Goal: Task Accomplishment & Management: Manage account settings

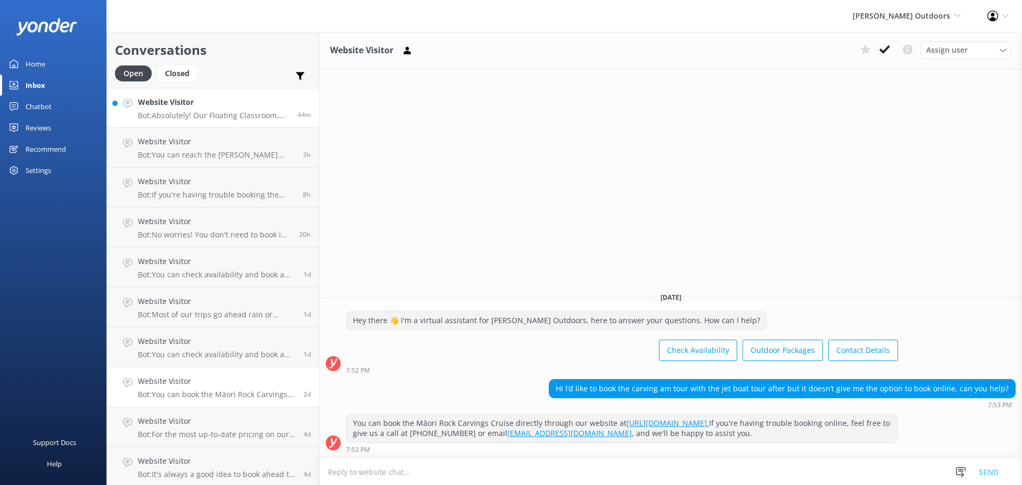
click at [211, 110] on div "Website Visitor Bot: Absolutely! Our Floating Classroom, Te Wānanga Wai Whakare…" at bounding box center [214, 107] width 152 height 23
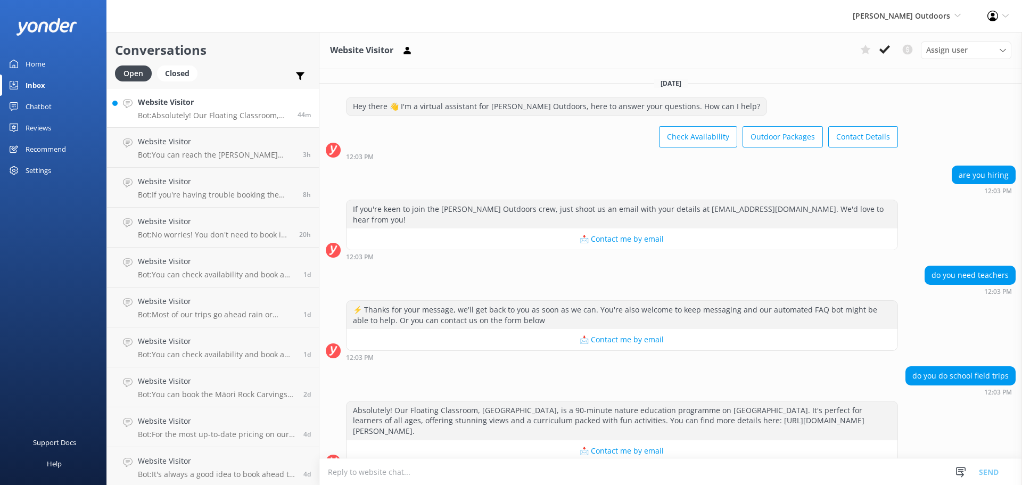
scroll to position [9, 0]
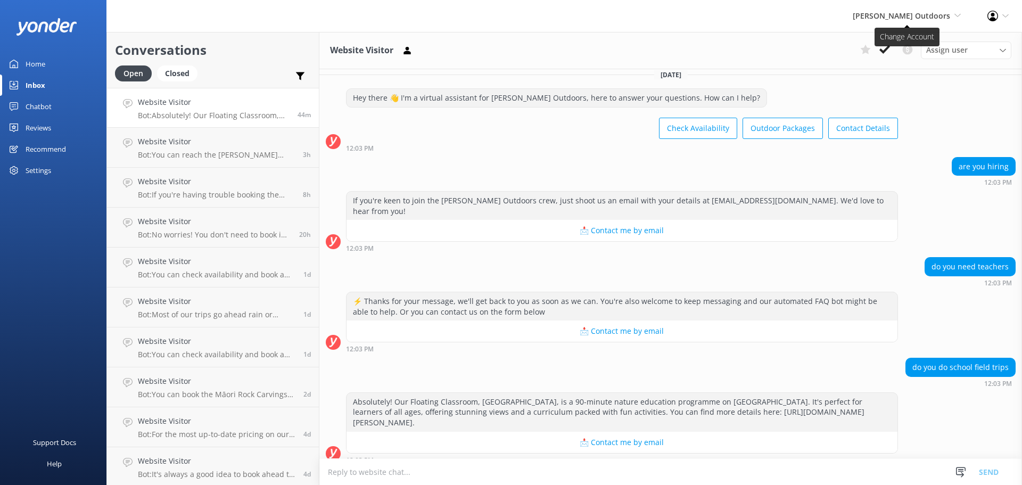
click at [944, 15] on span "[PERSON_NAME] Outdoors" at bounding box center [901, 16] width 97 height 10
click at [911, 68] on link "Taupō Parasail" at bounding box center [921, 72] width 106 height 26
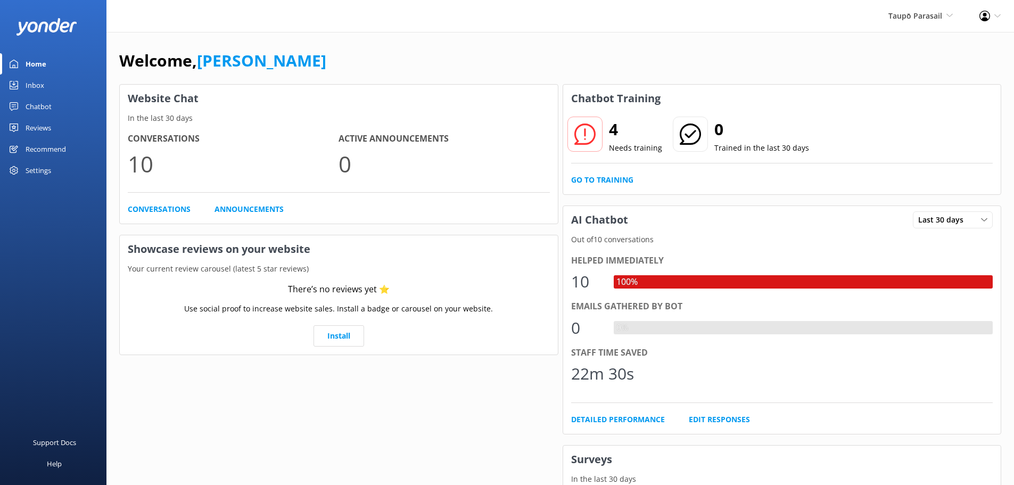
click at [35, 84] on div "Inbox" at bounding box center [35, 85] width 19 height 21
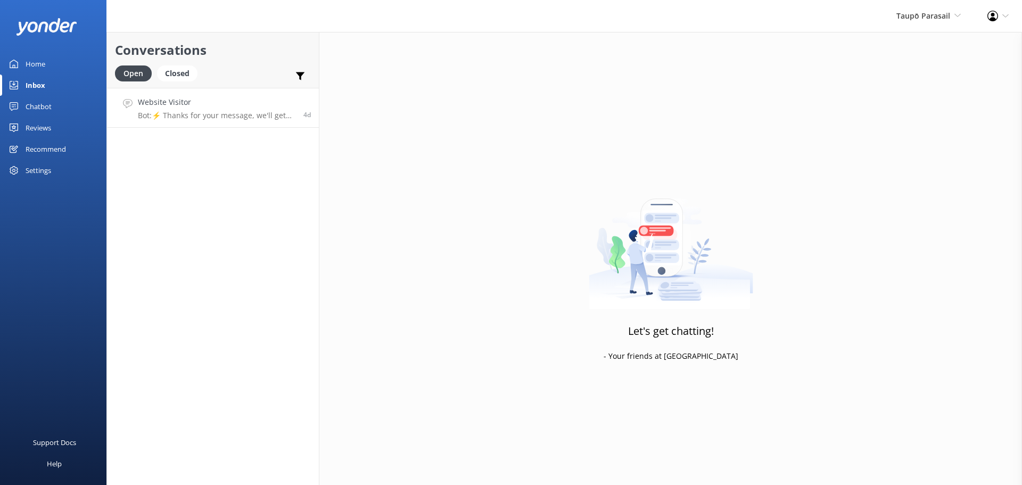
click at [216, 111] on p "Bot: ⚡ Thanks for your message, we'll get back to you as soon as we can. You're…" at bounding box center [217, 116] width 158 height 10
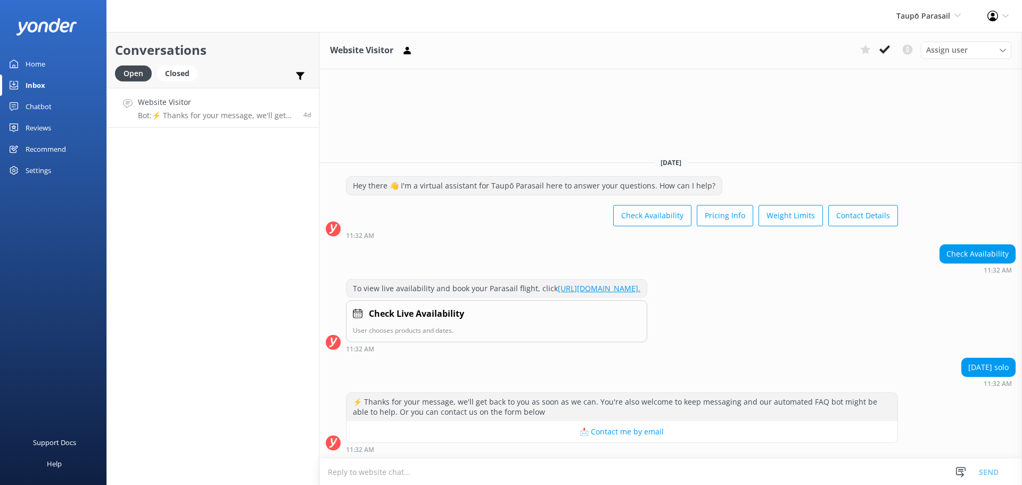
click at [374, 470] on textarea at bounding box center [670, 472] width 702 height 26
type textarea "Hi There , sorry we are onlu open [DATE], [DATE] and Sundays at the moment."
click at [987, 470] on button "Send" at bounding box center [989, 471] width 40 height 27
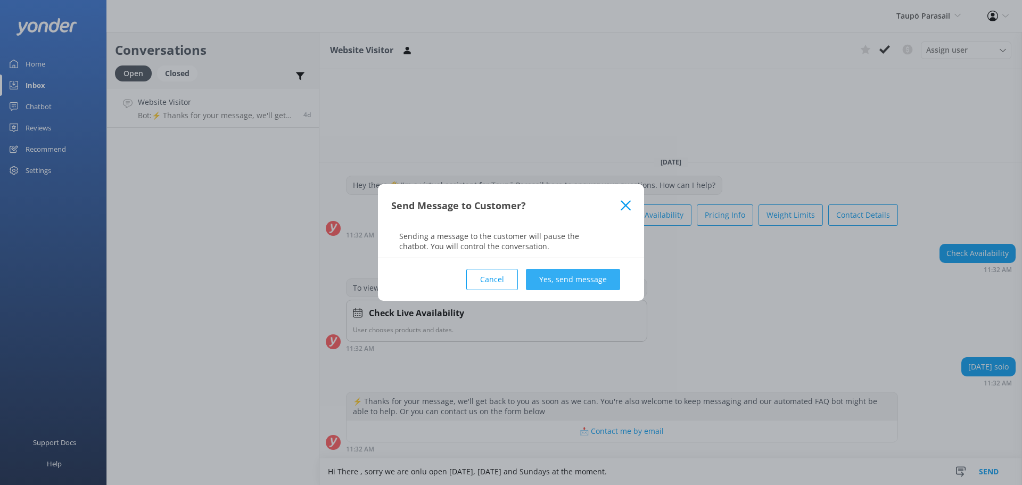
click at [572, 278] on button "Yes, send message" at bounding box center [573, 279] width 94 height 21
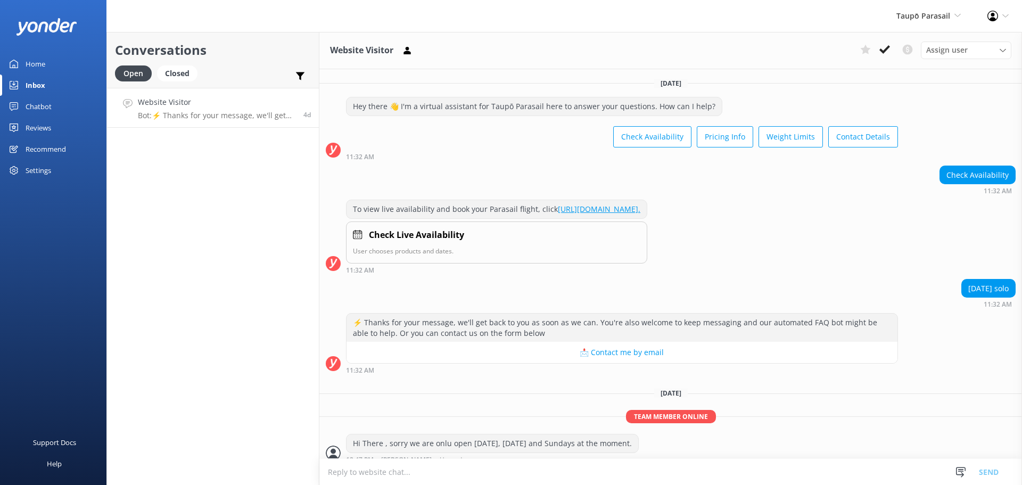
scroll to position [10, 0]
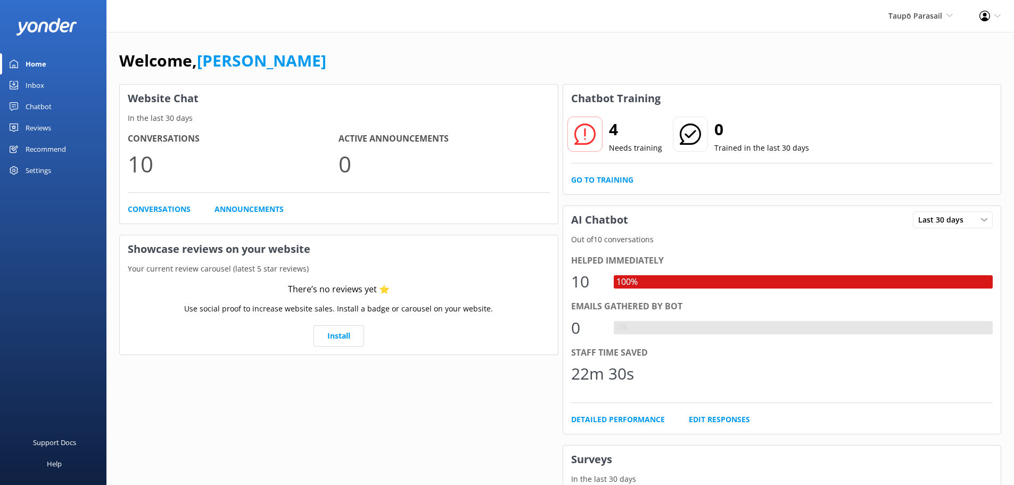
click at [582, 138] on icon at bounding box center [584, 133] width 21 height 21
click at [603, 180] on link "Go to Training" at bounding box center [602, 180] width 62 height 12
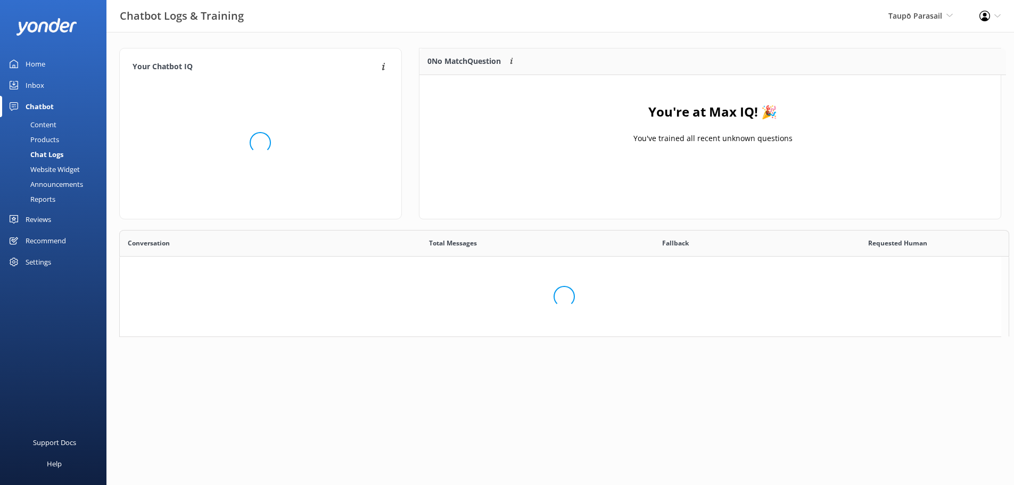
scroll to position [125, 573]
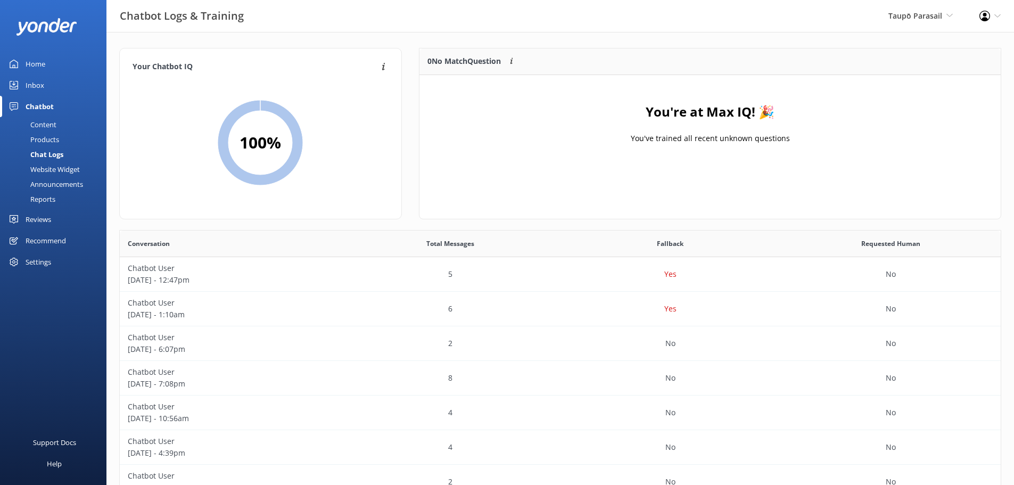
click at [36, 79] on div "Inbox" at bounding box center [35, 85] width 19 height 21
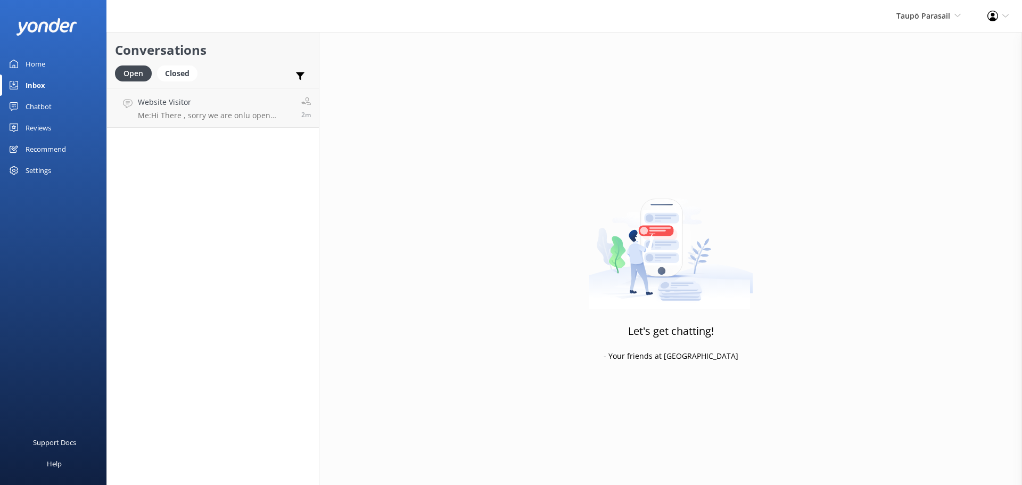
click at [31, 65] on div "Home" at bounding box center [36, 63] width 20 height 21
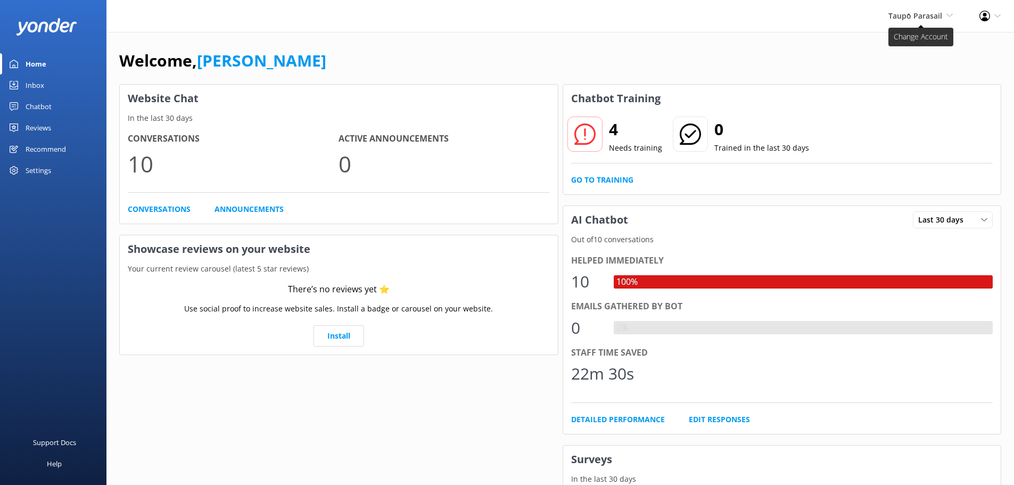
click at [914, 11] on span "Taupō Parasail" at bounding box center [915, 16] width 54 height 10
click at [914, 48] on link "[PERSON_NAME] Outdoors" at bounding box center [913, 46] width 106 height 26
click at [31, 85] on div "Inbox" at bounding box center [35, 85] width 19 height 21
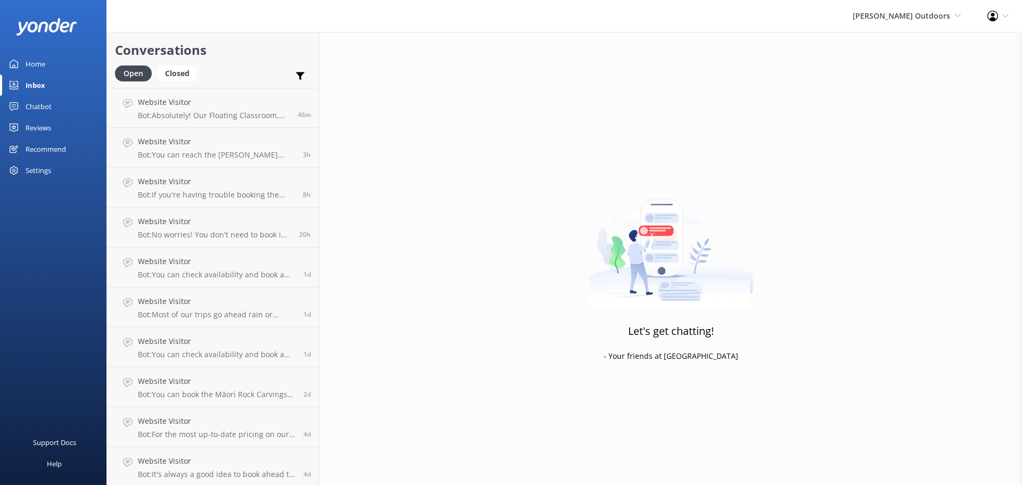
click at [36, 61] on div "Home" at bounding box center [36, 63] width 20 height 21
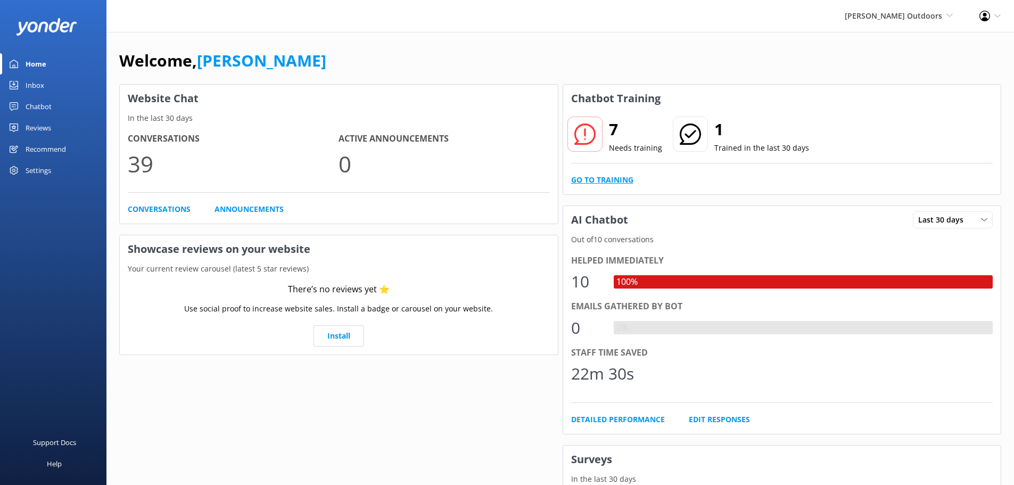
click at [593, 179] on link "Go to Training" at bounding box center [602, 180] width 62 height 12
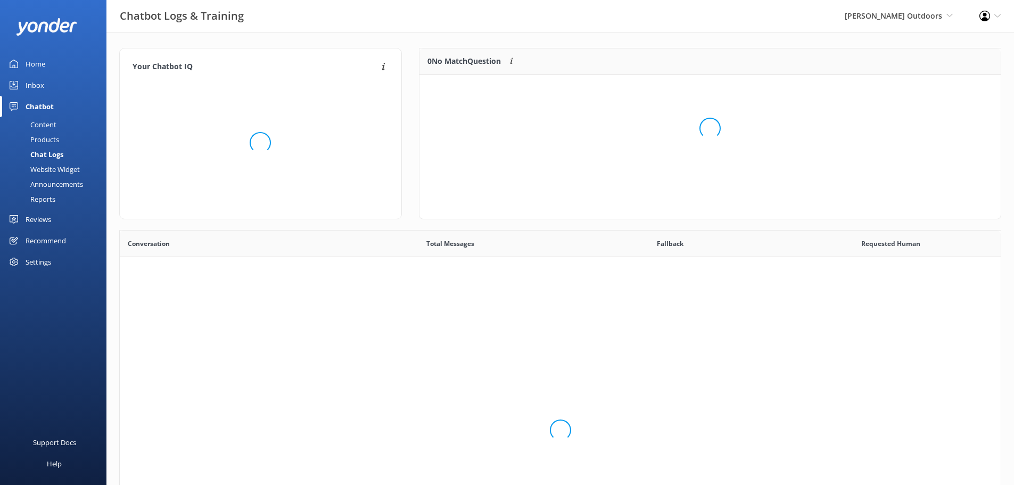
scroll to position [365, 873]
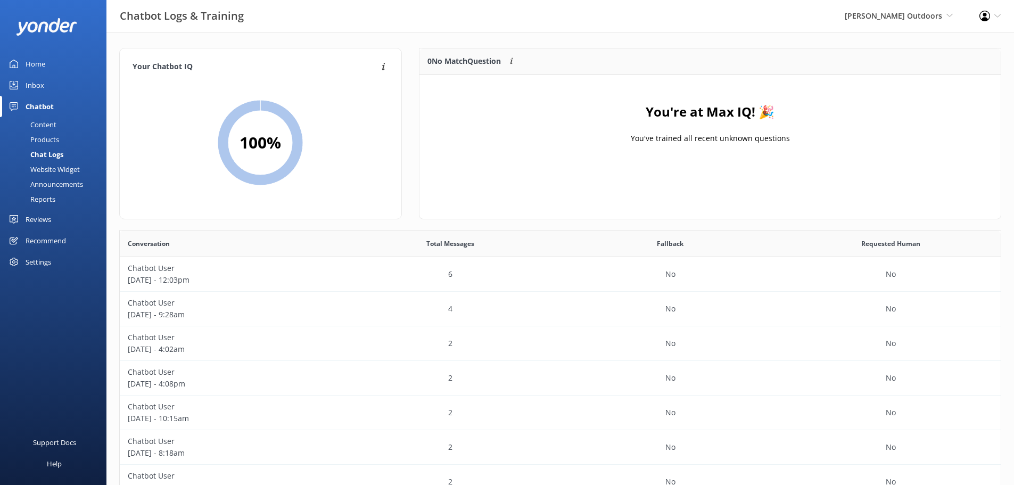
click at [47, 127] on div "Content" at bounding box center [31, 124] width 50 height 15
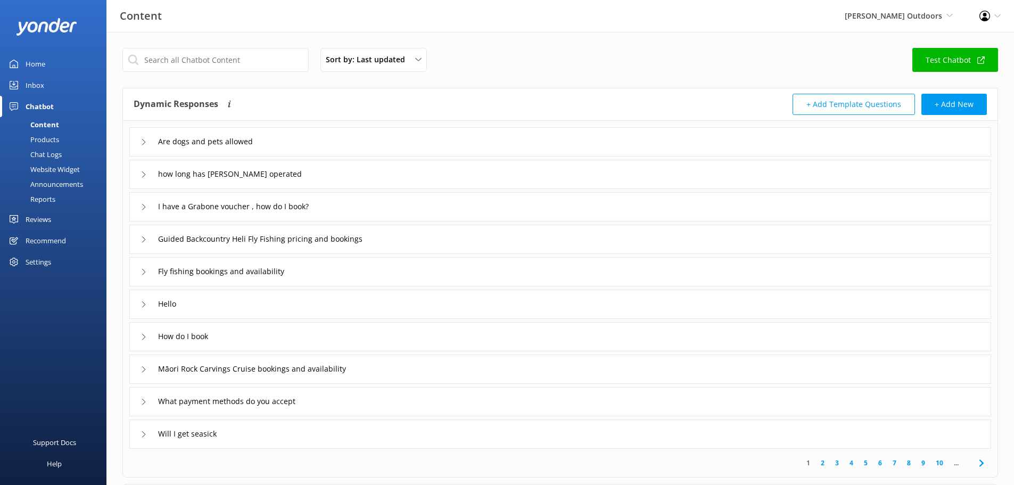
click at [46, 136] on div "Products" at bounding box center [32, 139] width 53 height 15
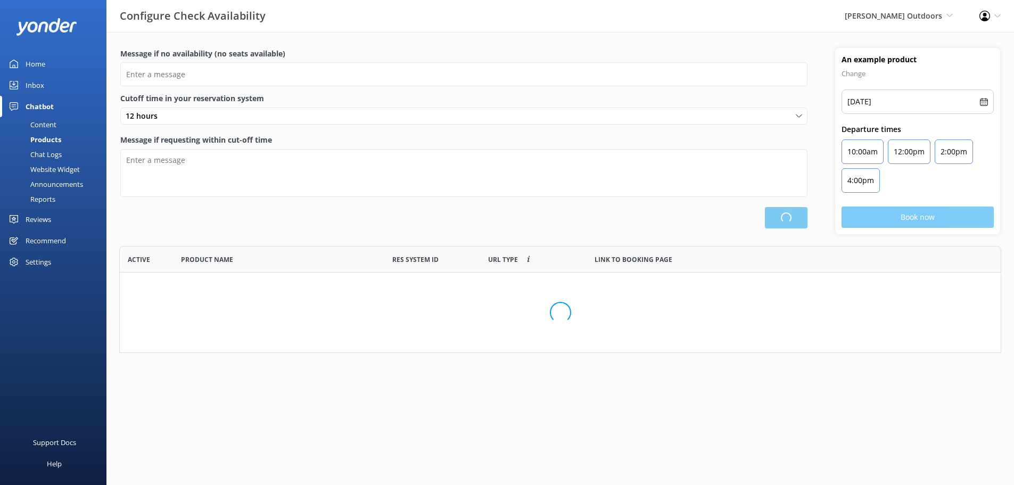
scroll to position [99, 874]
type input "There are no seats available, please check an alternative day"
type textarea "Our online booking system closes {hours} prior to departure. Please contact us …"
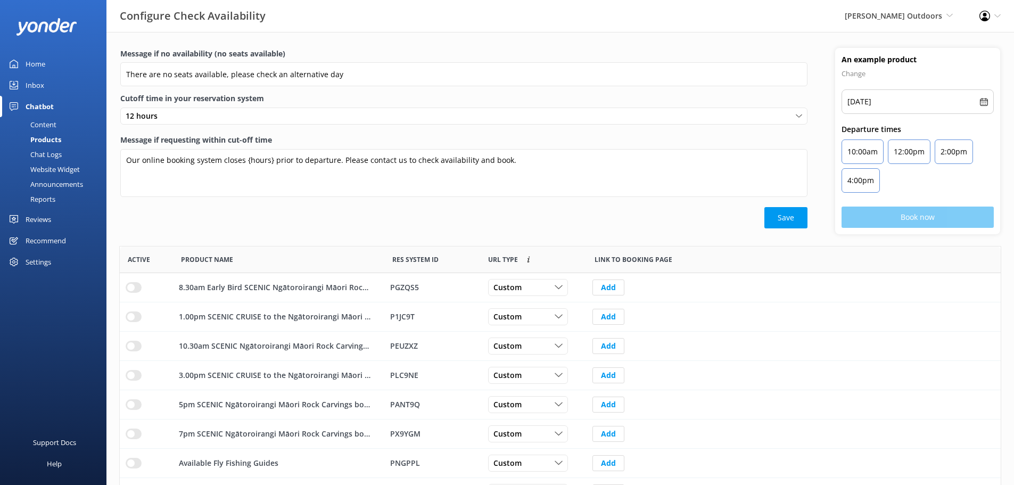
scroll to position [312, 873]
click at [44, 151] on div "Chat Logs" at bounding box center [33, 154] width 55 height 15
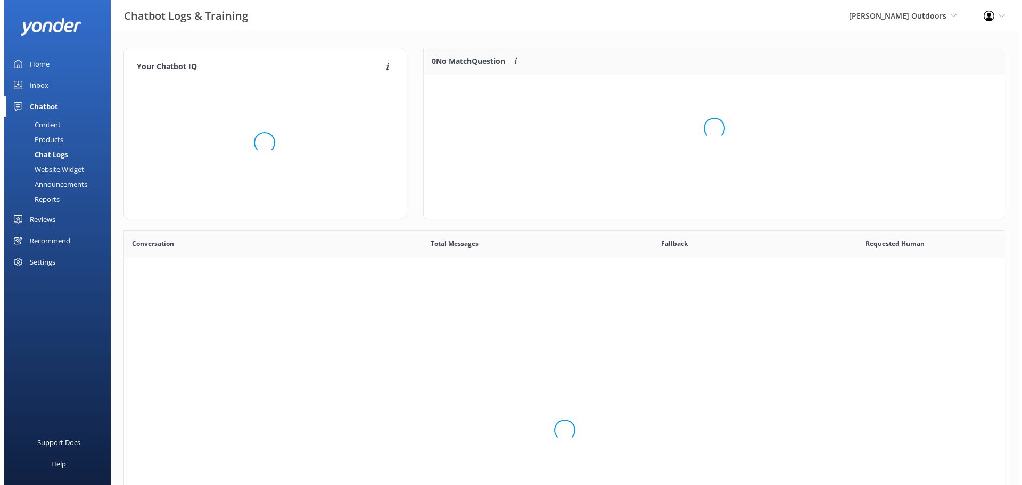
scroll to position [365, 873]
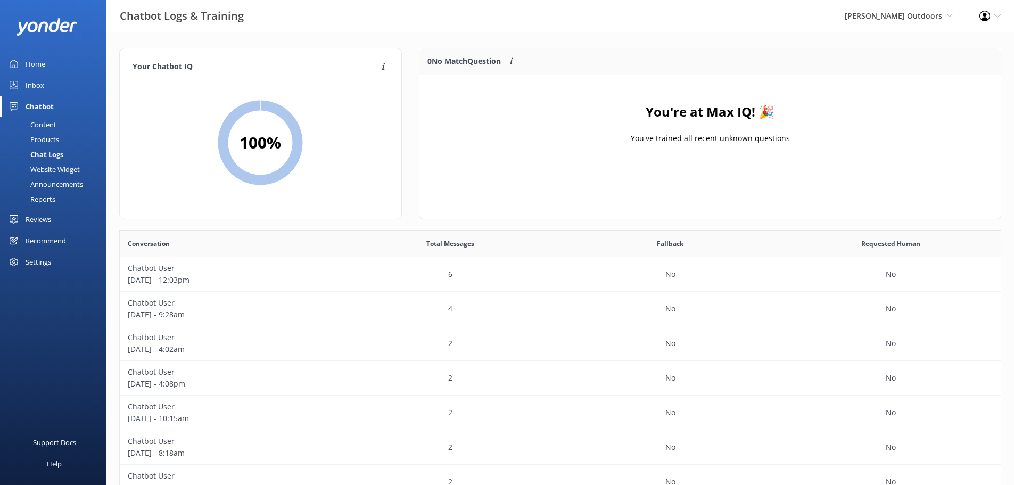
click at [45, 168] on div "Website Widget" at bounding box center [42, 169] width 73 height 15
